Goal: Find contact information: Find contact information

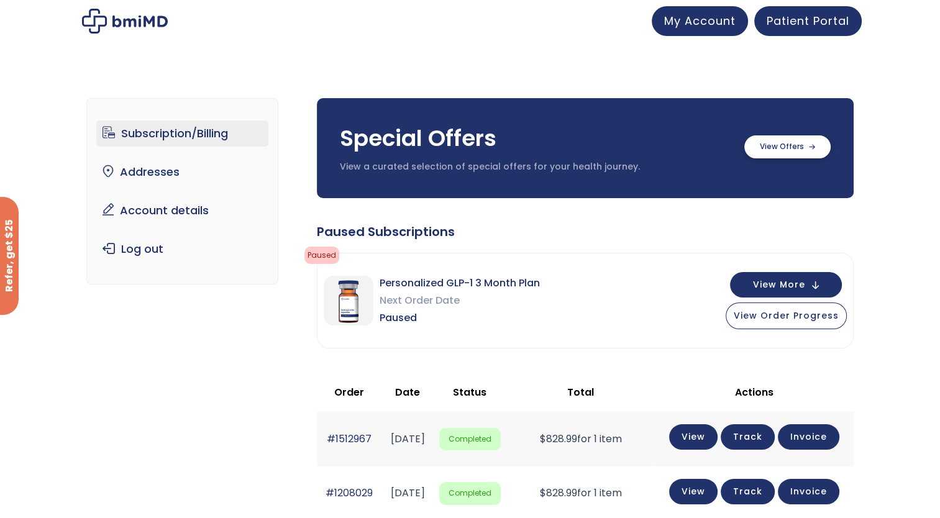
click at [783, 145] on label at bounding box center [787, 146] width 86 height 23
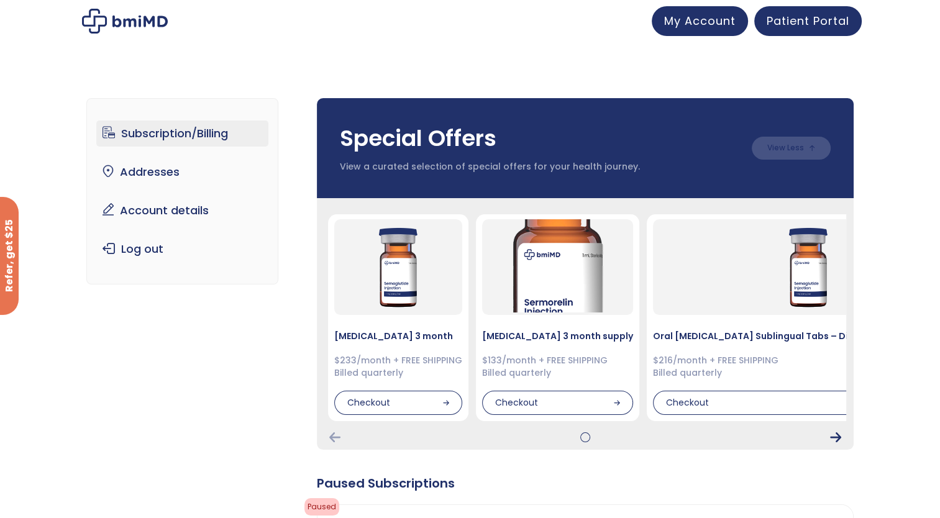
click at [836, 434] on icon "Next Card" at bounding box center [835, 437] width 11 height 10
click at [834, 431] on div "Semaglutide 3 month $233/month + FREE SHIPPING Billed quarterly Checkout Sermor…" at bounding box center [585, 324] width 537 height 252
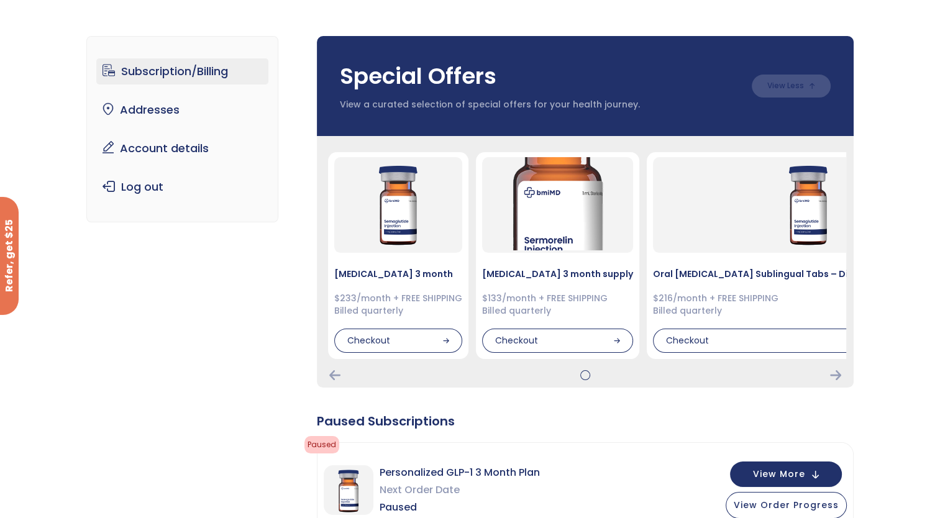
scroll to position [186, 0]
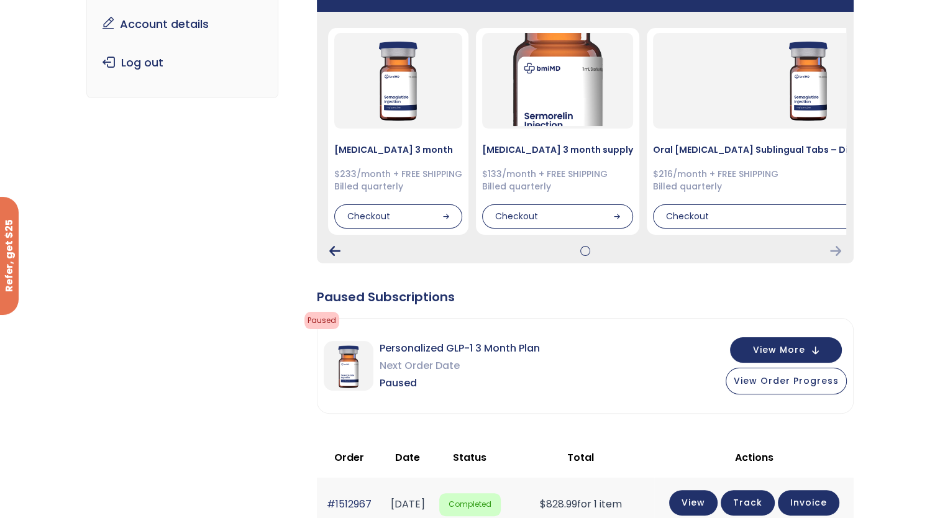
click at [333, 254] on icon "Previous Card" at bounding box center [334, 251] width 11 height 10
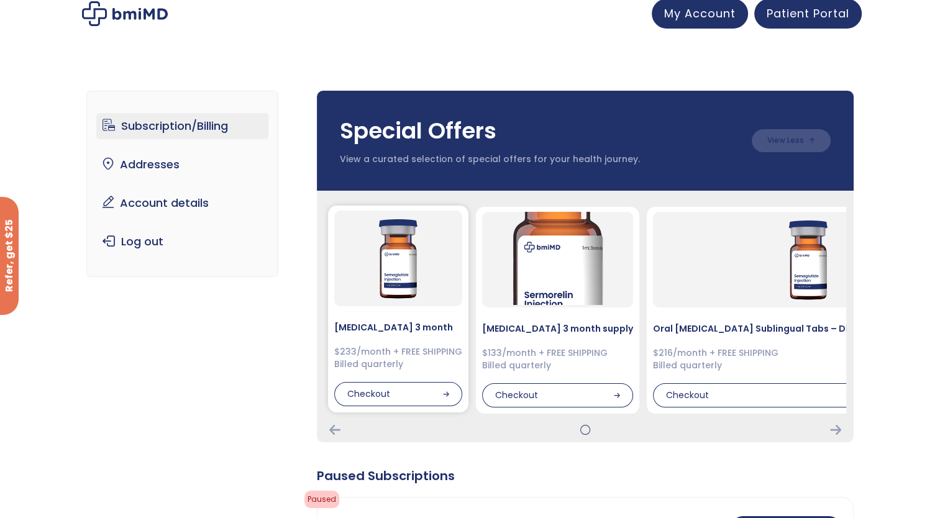
scroll to position [0, 0]
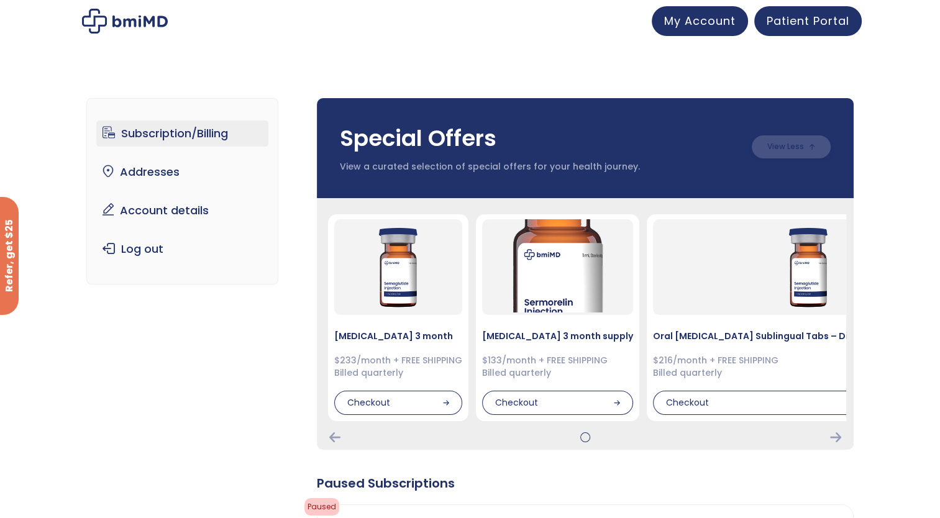
click at [790, 153] on label at bounding box center [791, 146] width 79 height 23
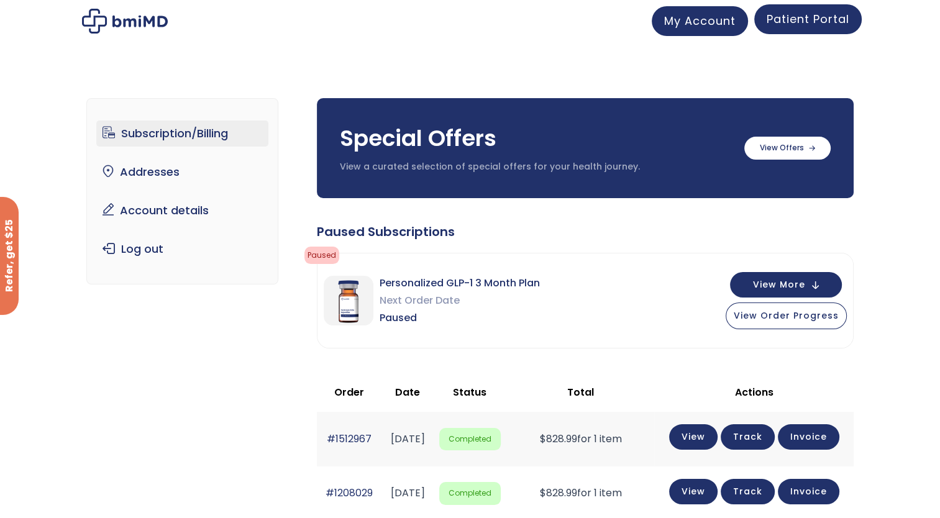
click at [787, 33] on link "Patient Portal" at bounding box center [807, 19] width 107 height 30
click at [792, 23] on span "Patient Portal" at bounding box center [808, 19] width 83 height 16
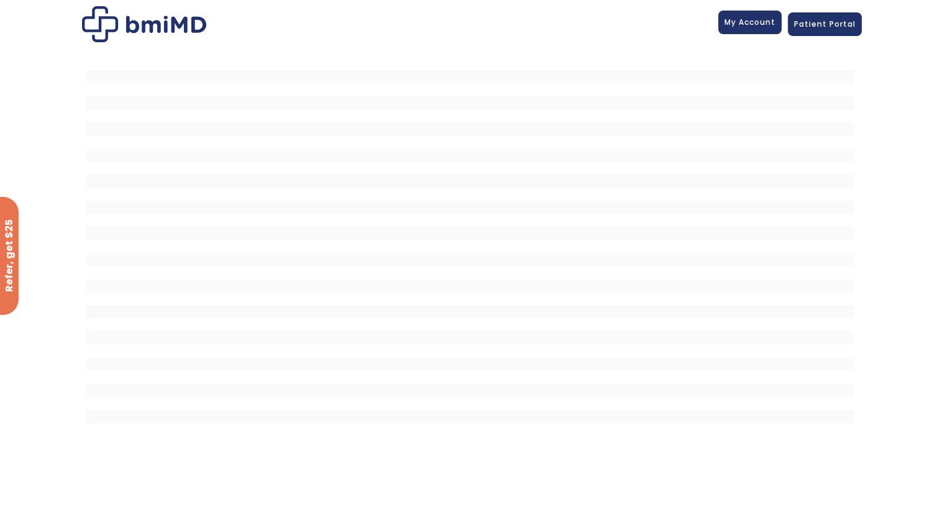
click at [761, 21] on span "My Account" at bounding box center [750, 22] width 51 height 11
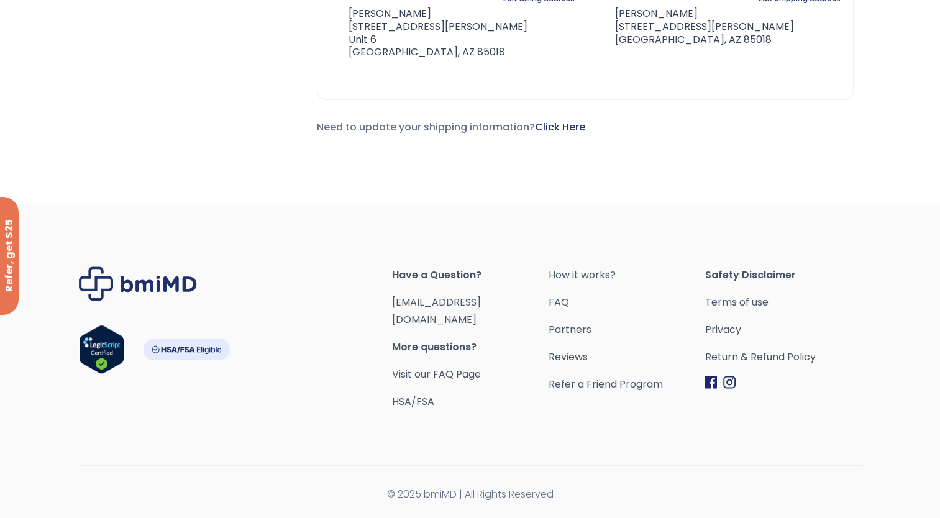
scroll to position [808, 0]
click at [464, 375] on link "Visit our FAQ Page" at bounding box center [436, 374] width 89 height 14
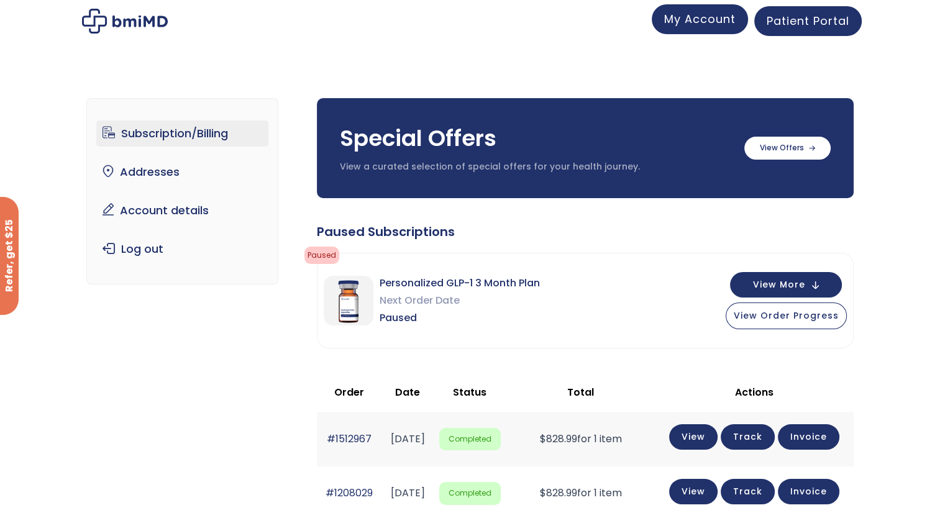
click at [702, 18] on span "My Account" at bounding box center [699, 19] width 71 height 16
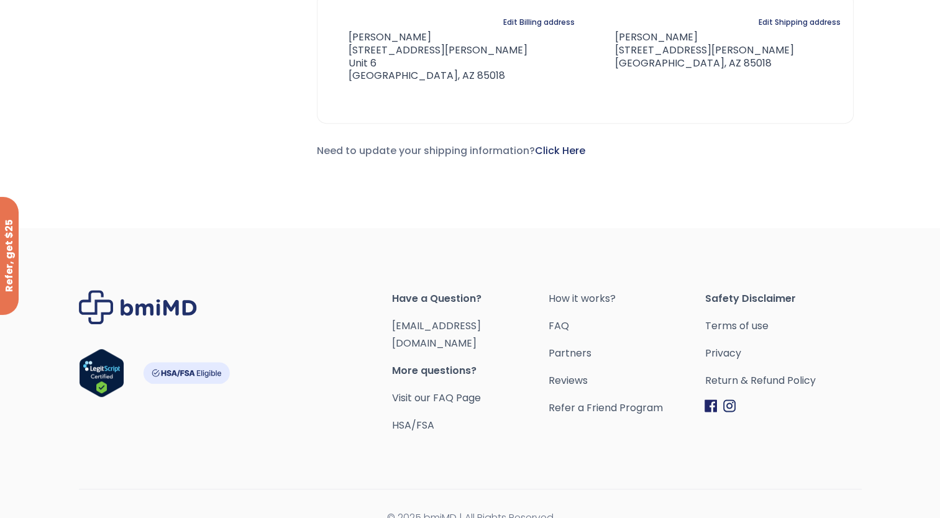
scroll to position [808, 0]
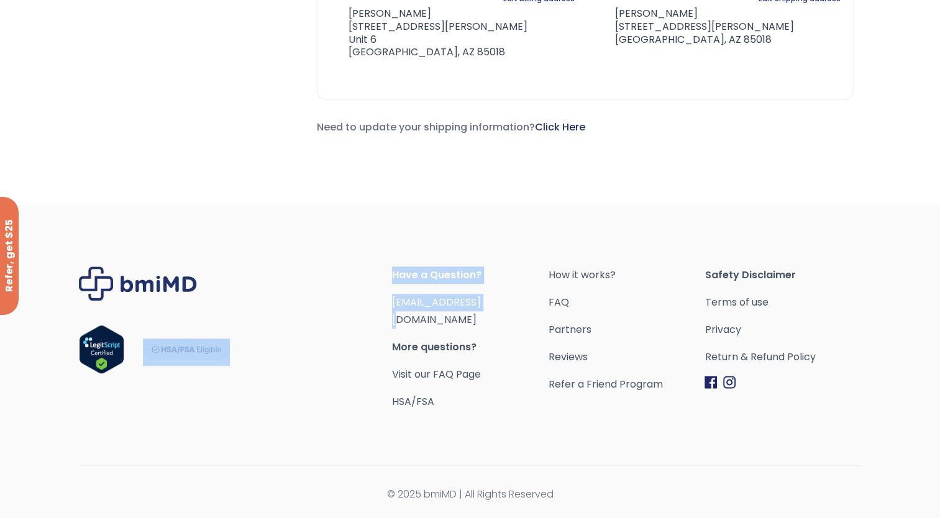
drag, startPoint x: 520, startPoint y: 318, endPoint x: 384, endPoint y: 326, distance: 136.3
click at [384, 326] on div "Have a Question? orders@bmiMD.com More questions? Visit our FAQ Page HSA/FSA Ho…" at bounding box center [470, 339] width 783 height 144
click at [390, 323] on div "Footer" at bounding box center [235, 339] width 313 height 144
click at [523, 319] on span "[EMAIL_ADDRESS][DOMAIN_NAME]" at bounding box center [470, 311] width 157 height 35
drag, startPoint x: 514, startPoint y: 319, endPoint x: 394, endPoint y: 321, distance: 120.6
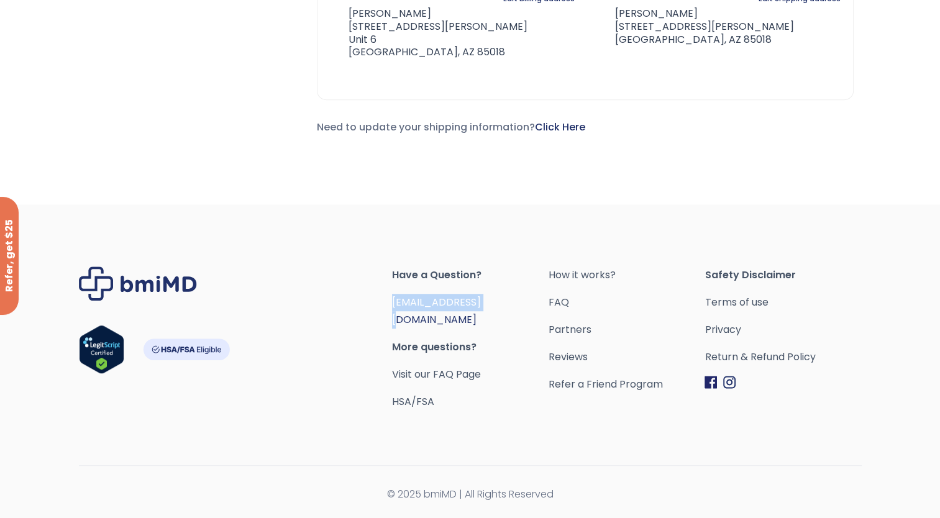
click at [394, 321] on span "[EMAIL_ADDRESS][DOMAIN_NAME]" at bounding box center [470, 311] width 157 height 35
drag, startPoint x: 394, startPoint y: 321, endPoint x: 418, endPoint y: 322, distance: 24.3
copy link "[EMAIL_ADDRESS][DOMAIN_NAME]"
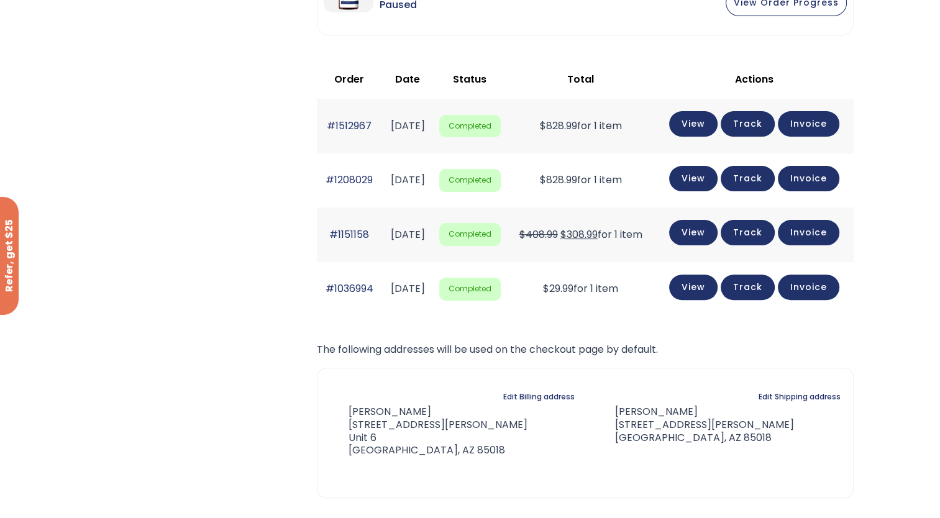
scroll to position [124, 0]
